Goal: Task Accomplishment & Management: Manage account settings

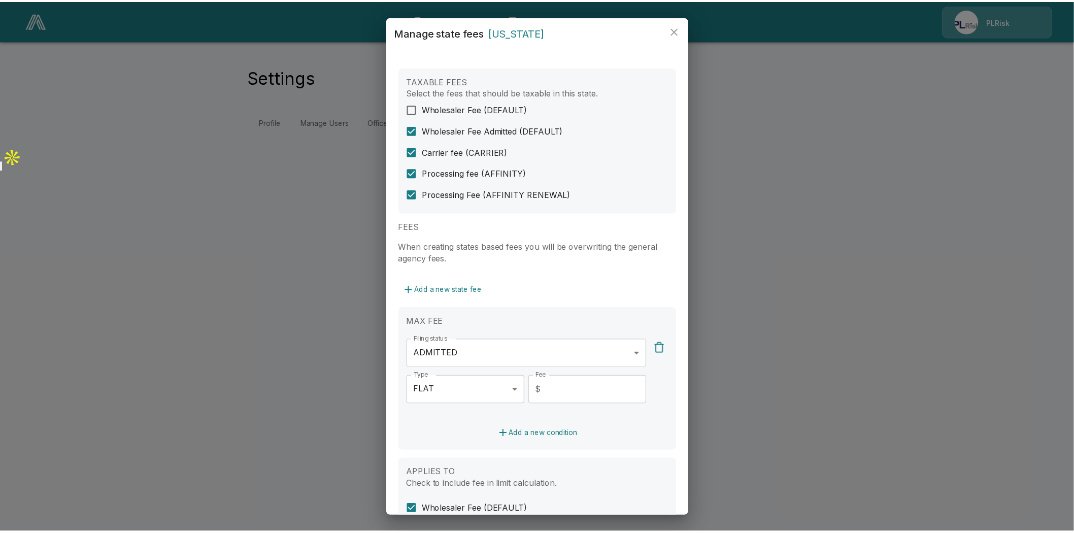
scroll to position [225, 0]
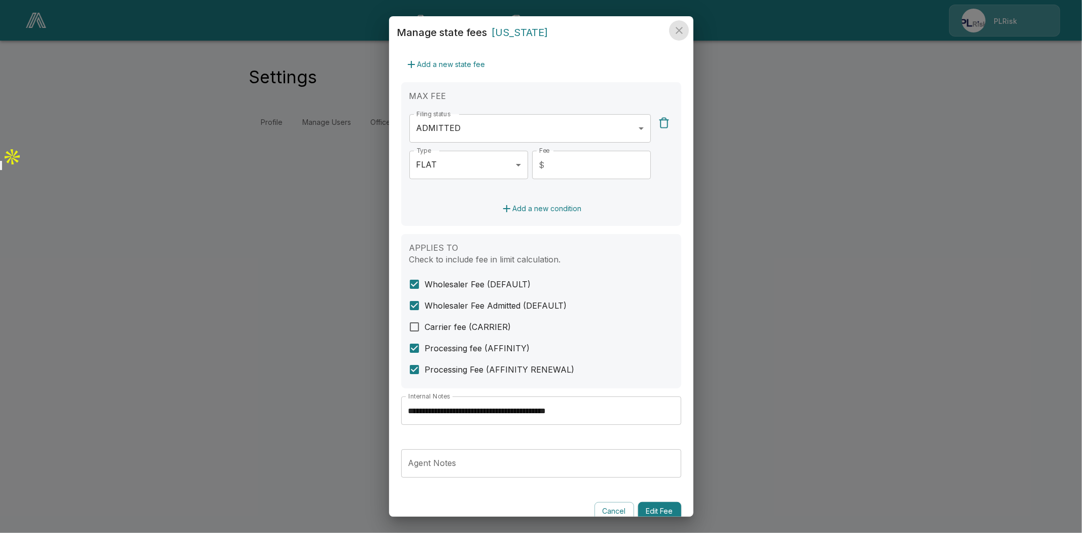
click at [680, 32] on icon "close" at bounding box center [679, 30] width 12 height 12
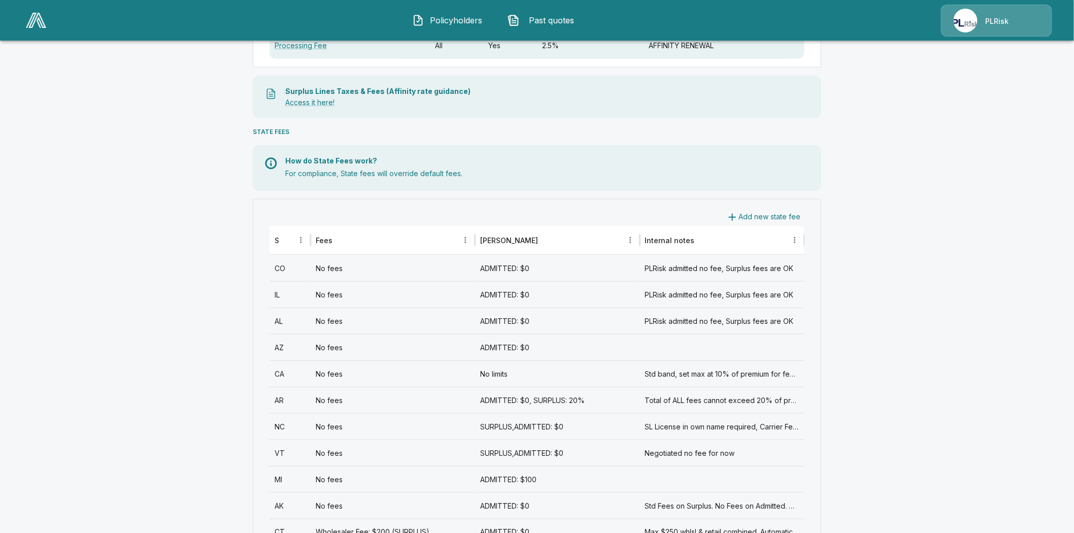
scroll to position [282, 0]
click at [328, 293] on div "No fees" at bounding box center [392, 292] width 164 height 26
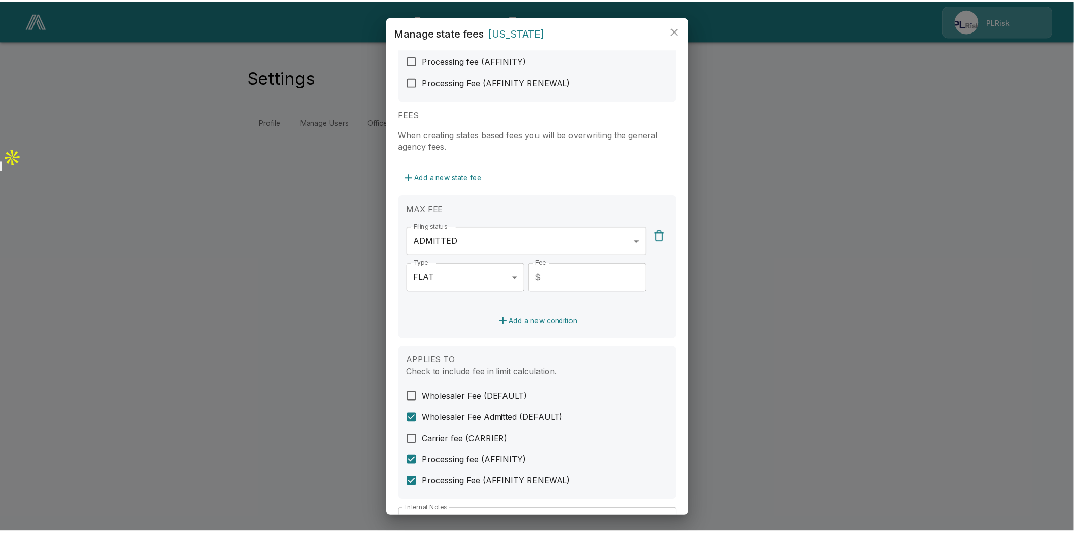
scroll to position [169, 0]
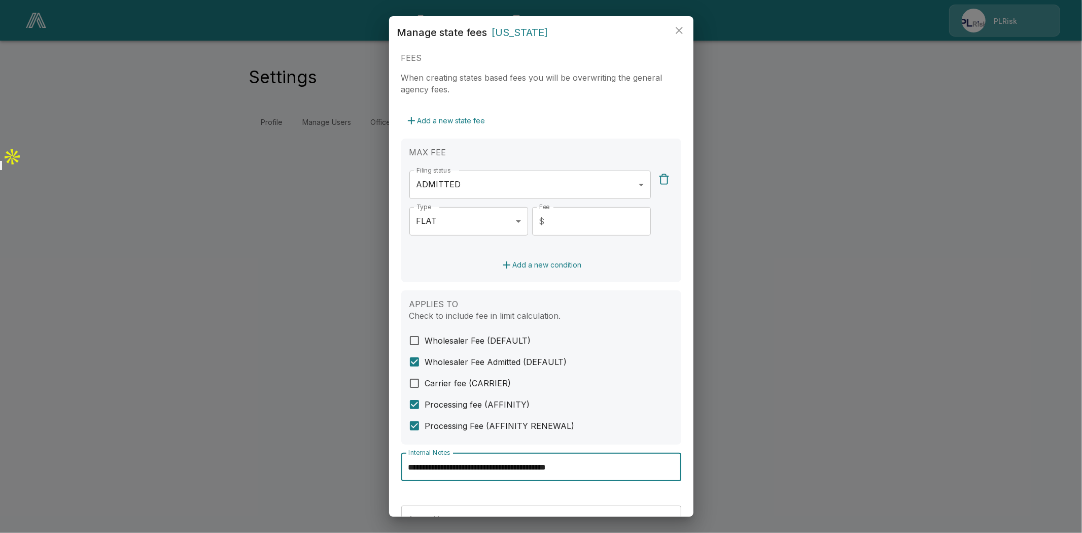
click at [553, 465] on input "**********" at bounding box center [541, 467] width 280 height 28
click at [680, 27] on icon "close" at bounding box center [679, 30] width 12 height 12
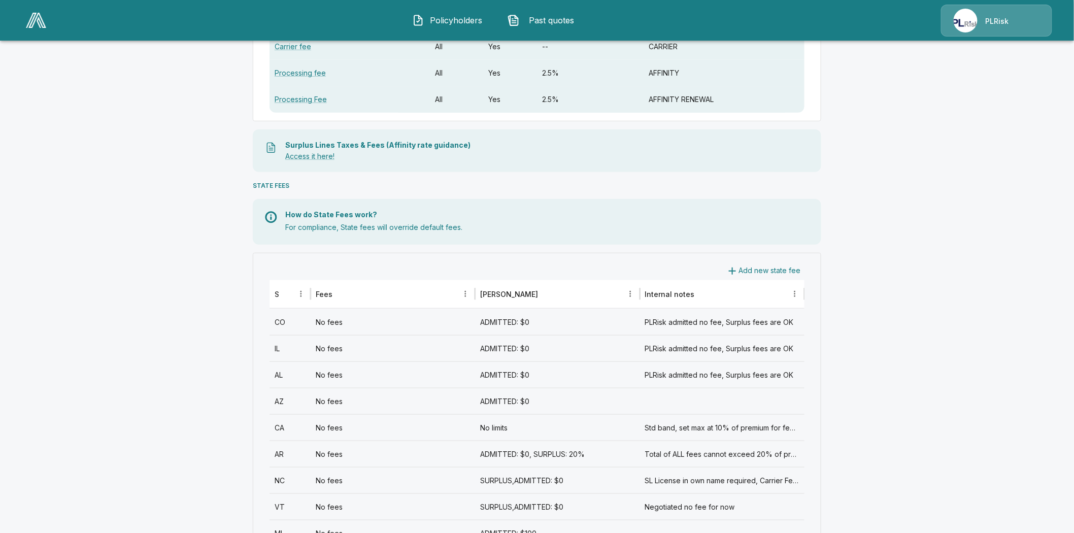
scroll to position [282, 0]
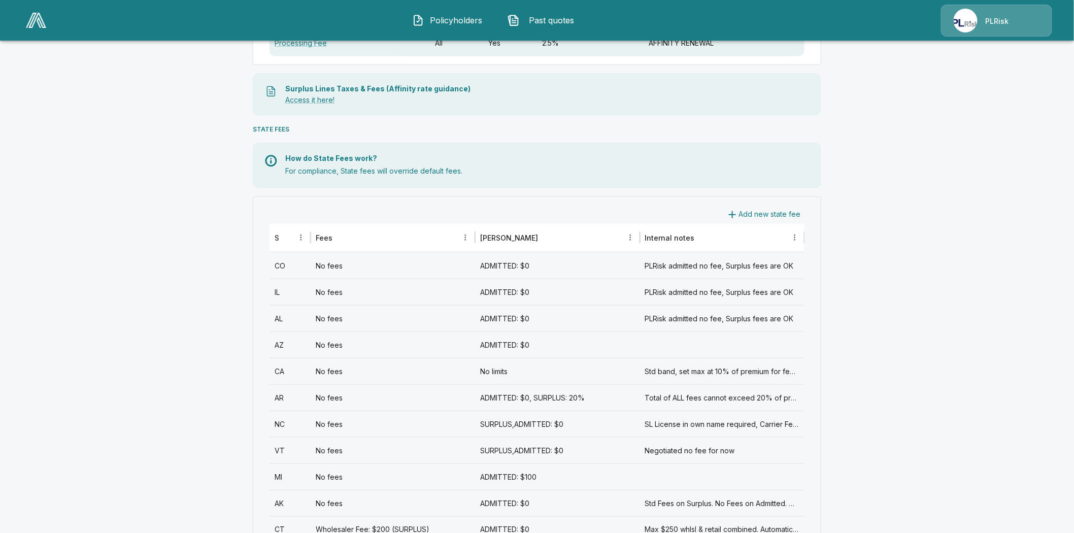
click at [281, 318] on div "AL" at bounding box center [289, 318] width 41 height 26
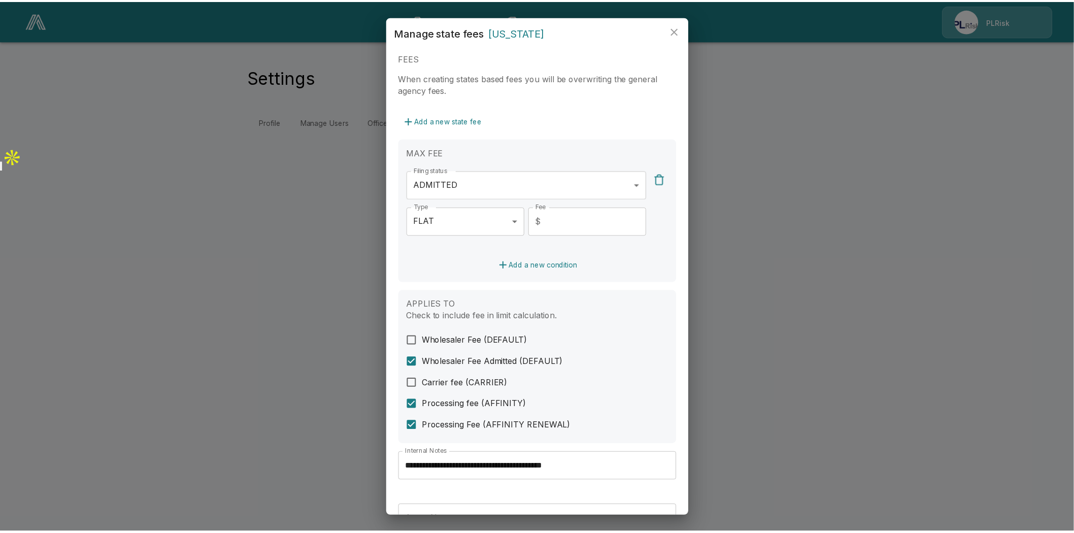
scroll to position [239, 0]
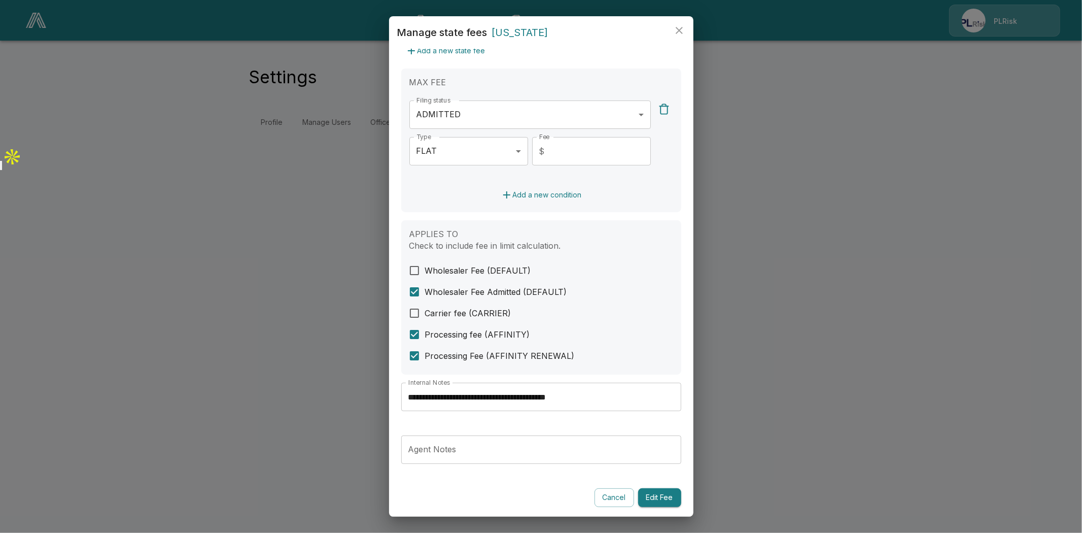
click at [564, 395] on input "**********" at bounding box center [541, 397] width 280 height 28
click at [679, 28] on icon "close" at bounding box center [679, 30] width 12 height 12
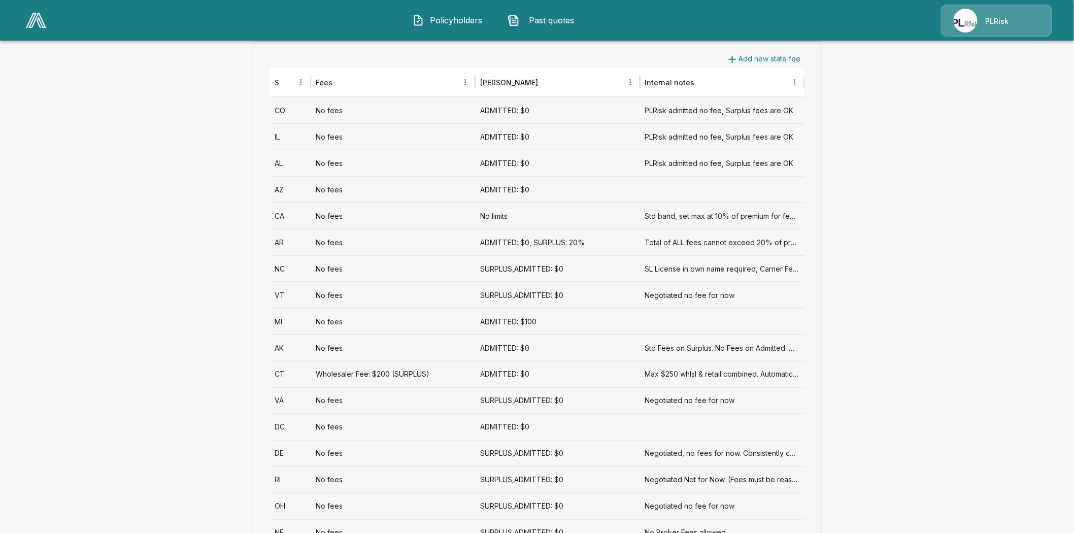
scroll to position [394, 0]
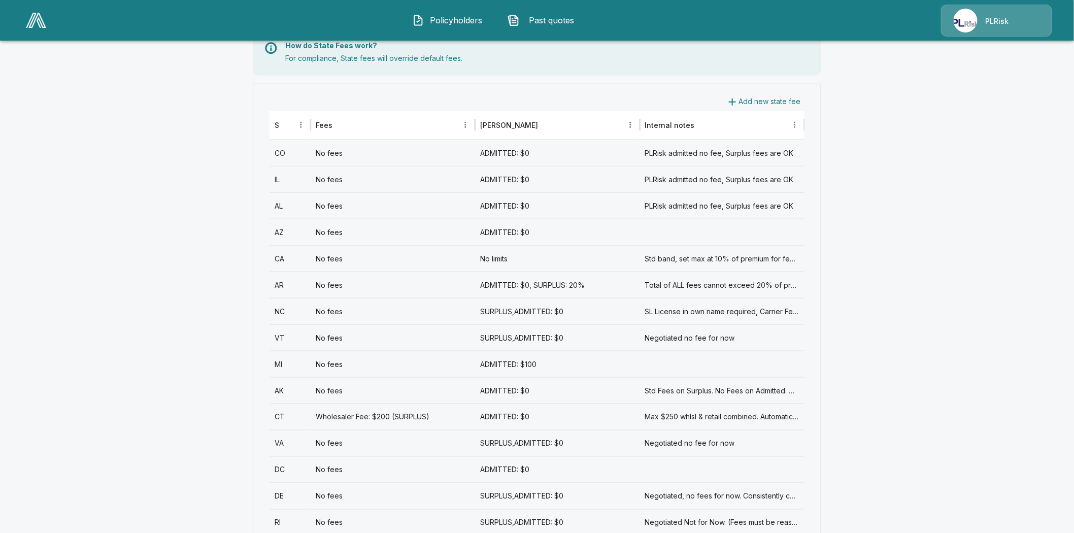
click at [325, 230] on div "No fees" at bounding box center [392, 232] width 164 height 26
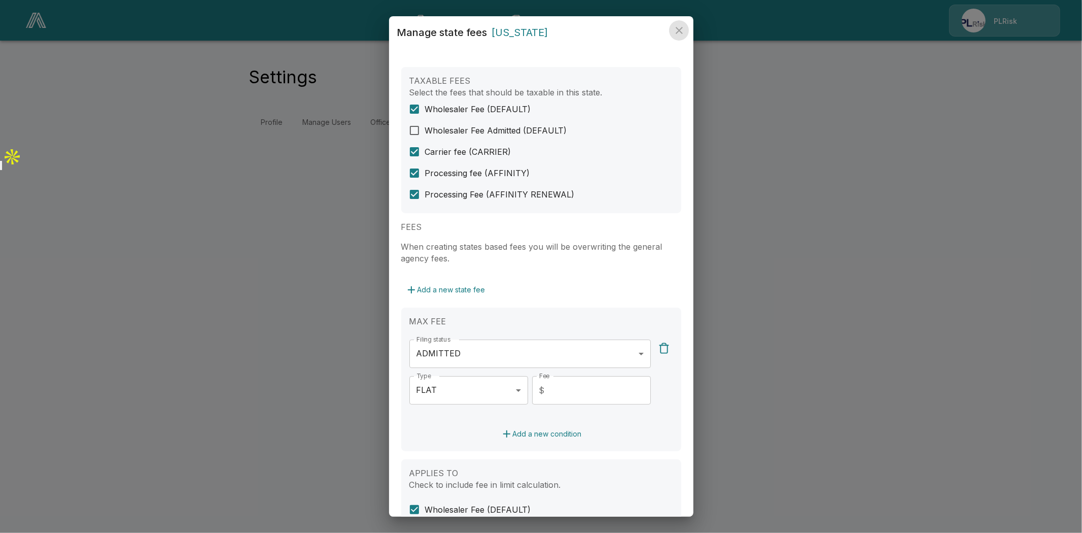
click at [677, 24] on icon "close" at bounding box center [679, 30] width 12 height 12
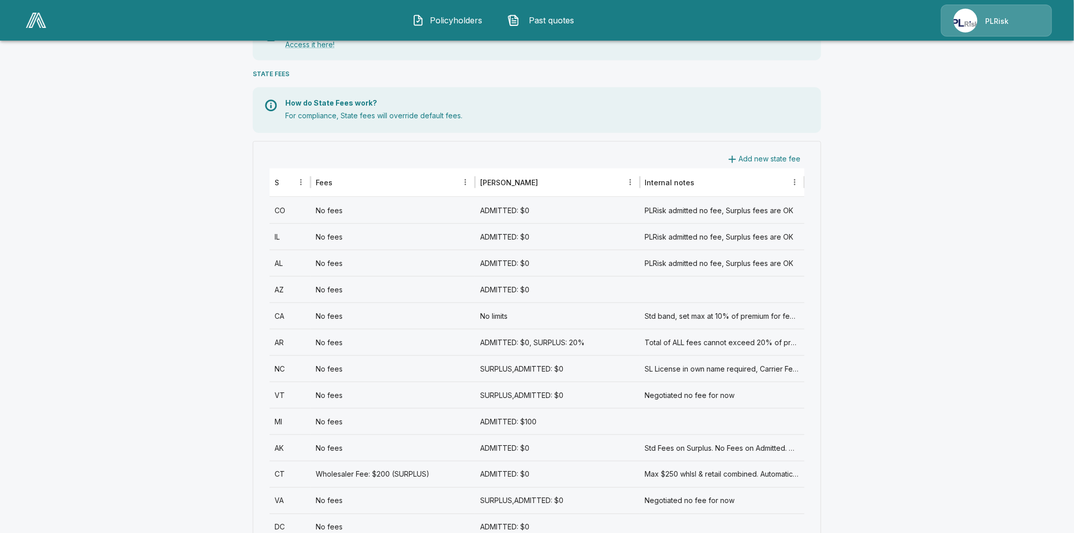
scroll to position [338, 0]
click at [333, 288] on div "No fees" at bounding box center [392, 288] width 164 height 26
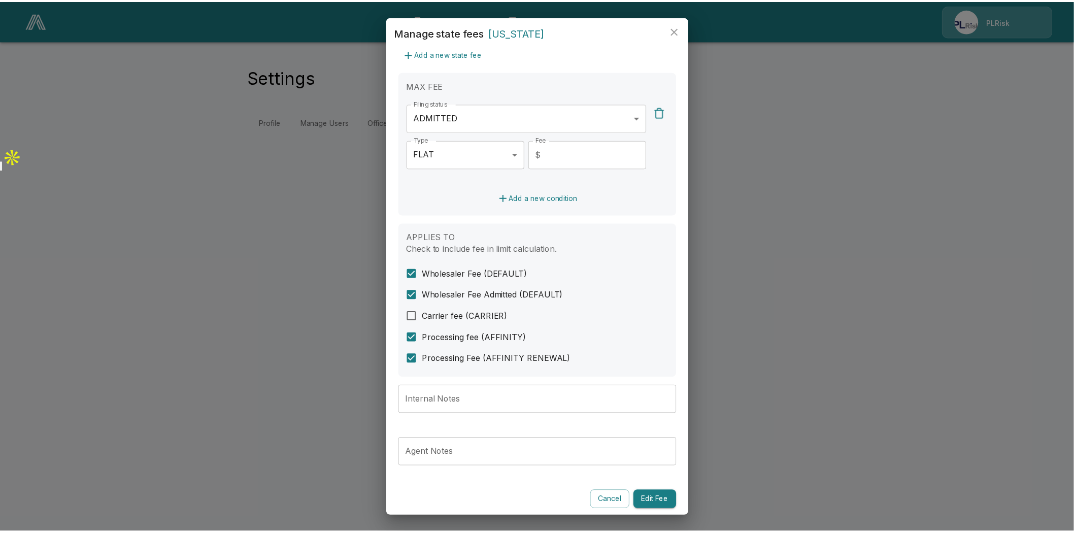
scroll to position [239, 0]
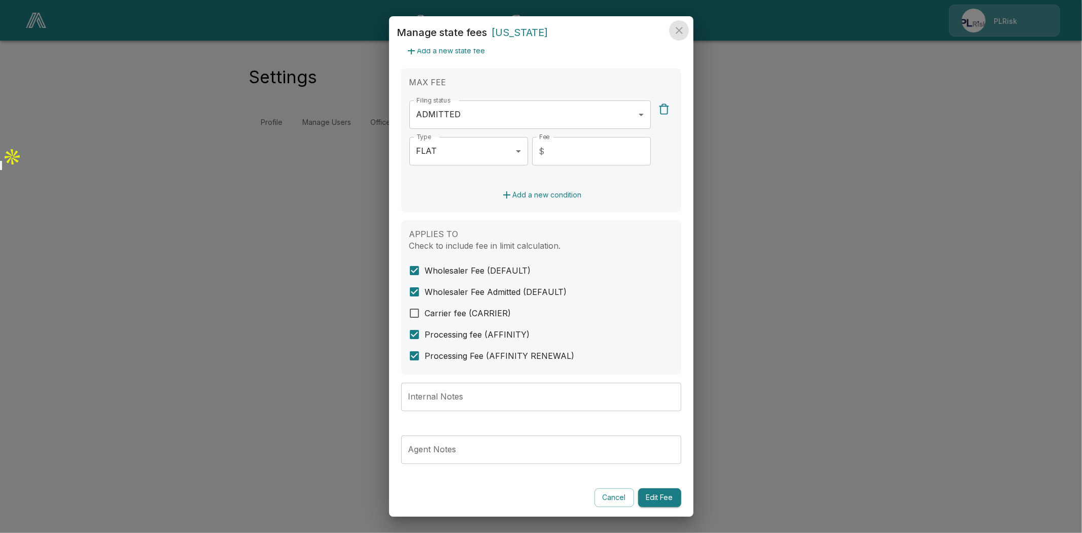
click at [674, 27] on icon "close" at bounding box center [679, 30] width 12 height 12
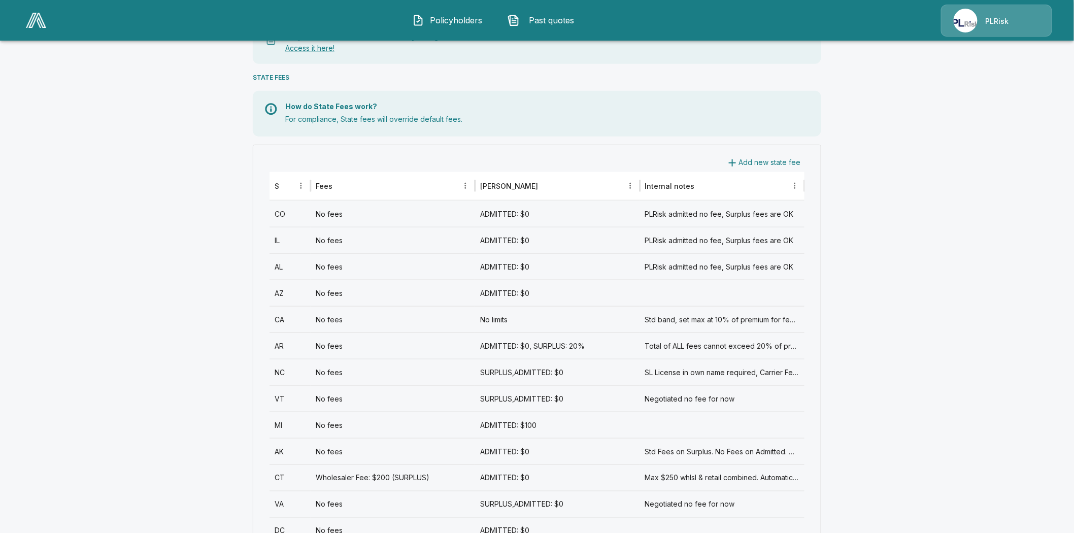
scroll to position [338, 0]
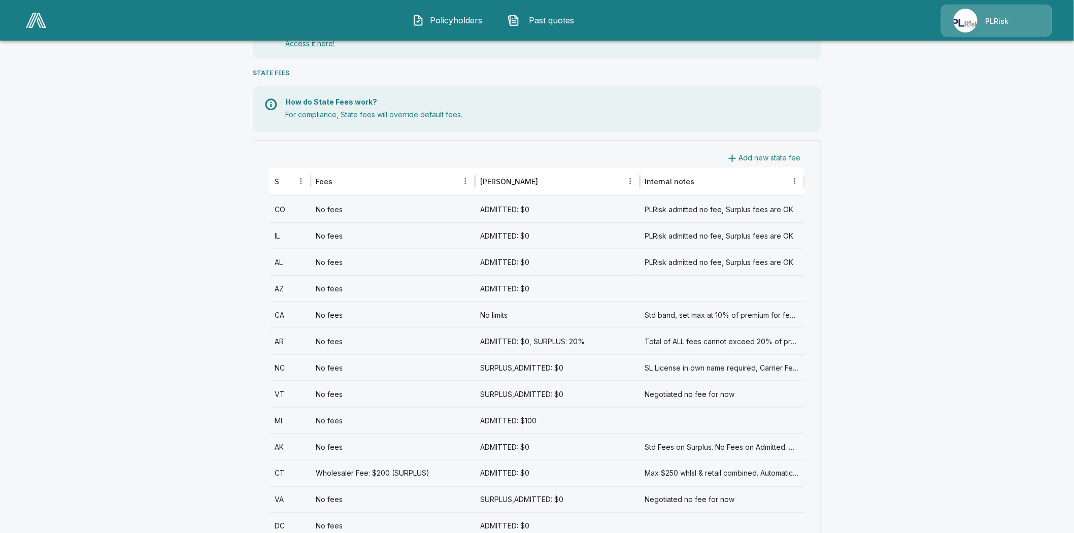
click at [286, 316] on div "CA" at bounding box center [289, 314] width 41 height 26
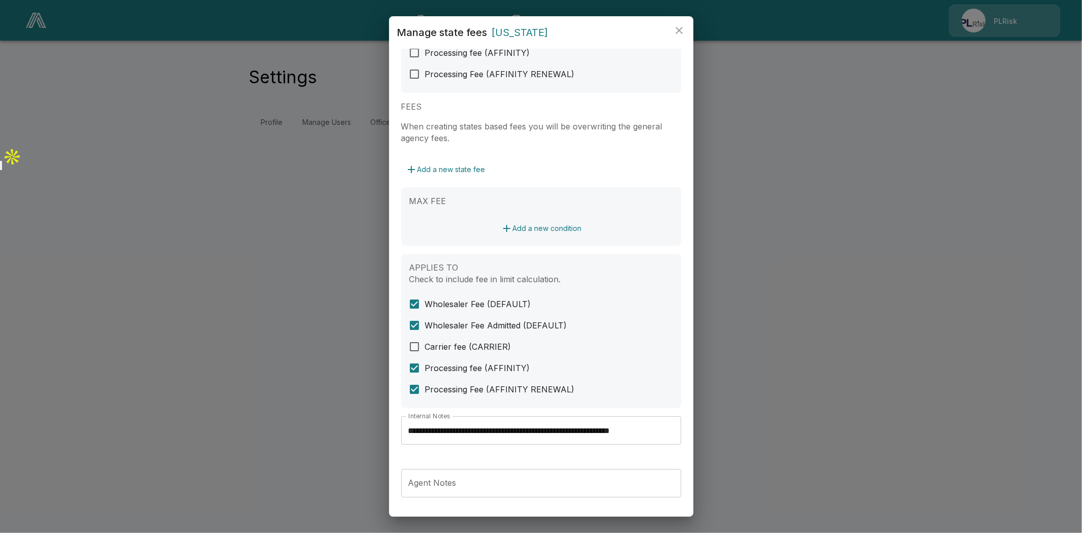
scroll to position [154, 0]
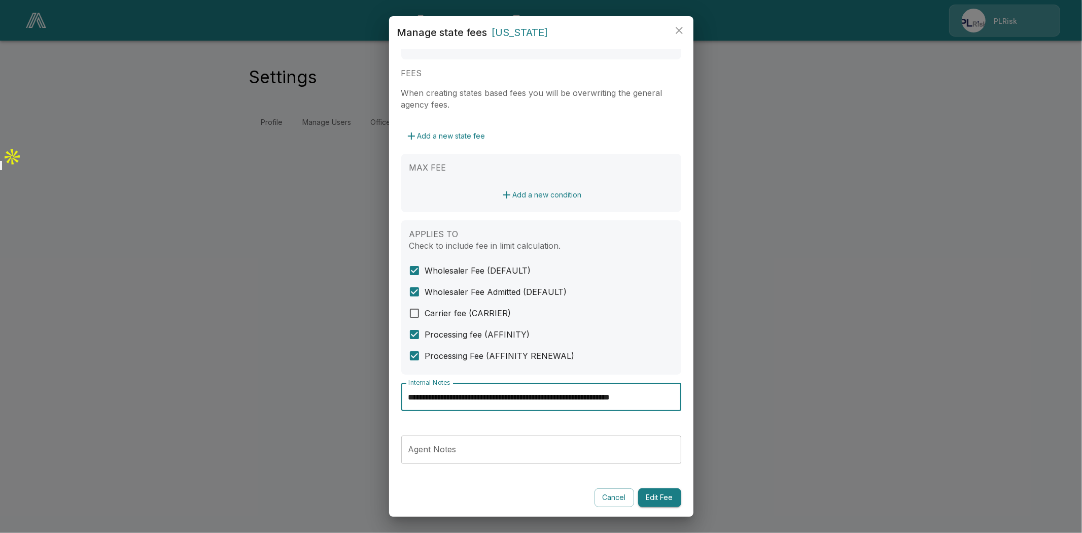
click at [629, 400] on input "**********" at bounding box center [541, 397] width 280 height 28
click at [678, 32] on icon "close" at bounding box center [679, 30] width 7 height 7
